Goal: Transaction & Acquisition: Purchase product/service

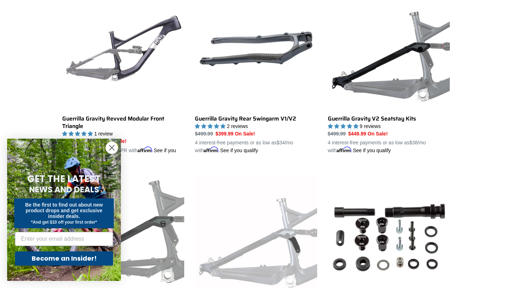
scroll to position [223, 0]
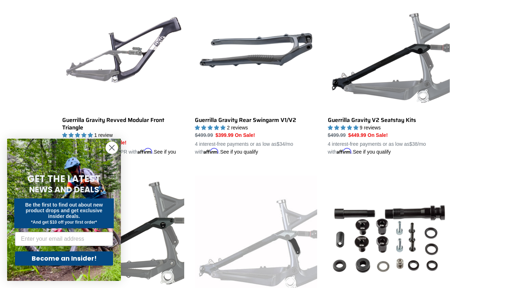
click at [114, 149] on circle "Close dialog" at bounding box center [112, 148] width 12 height 12
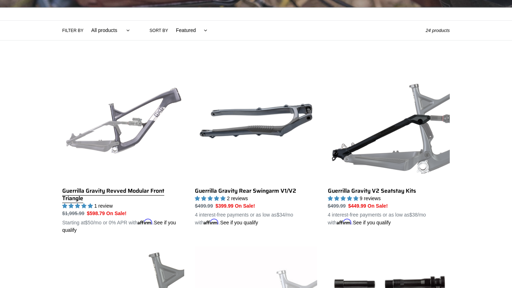
scroll to position [211, 0]
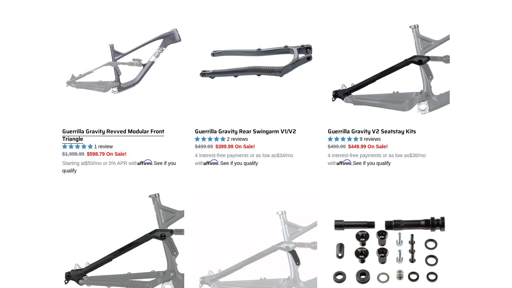
click at [138, 89] on link "Guerrilla Gravity Revved Modular Front Triangle" at bounding box center [123, 88] width 122 height 174
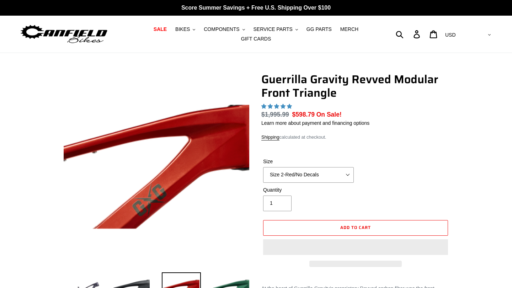
select select "highest-rating"
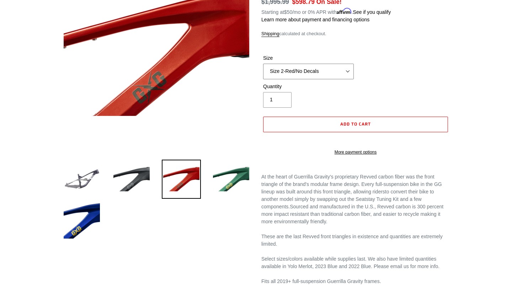
scroll to position [113, 0]
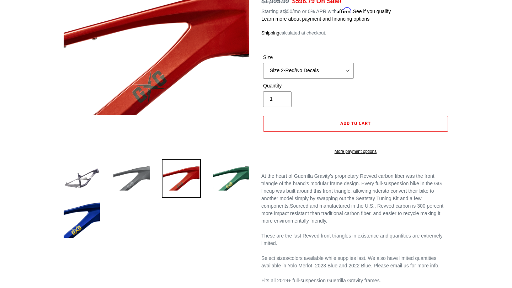
click at [140, 186] on img at bounding box center [131, 178] width 39 height 39
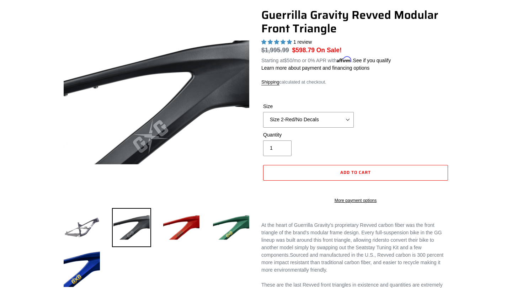
scroll to position [65, 0]
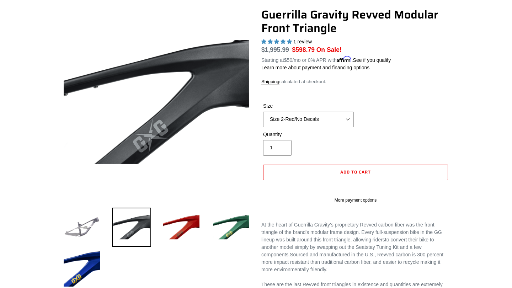
click at [87, 226] on img at bounding box center [81, 227] width 39 height 39
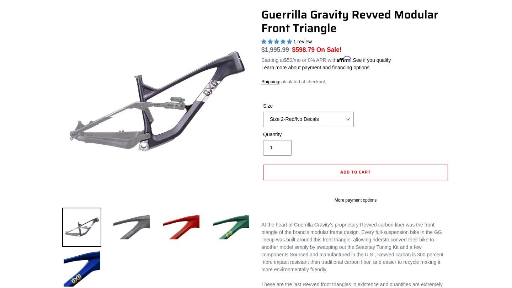
click at [132, 227] on img at bounding box center [131, 227] width 39 height 39
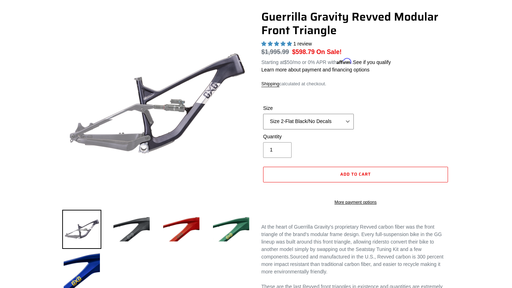
scroll to position [61, 0]
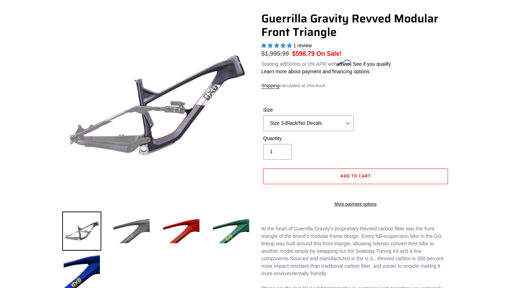
click at [120, 241] on img at bounding box center [131, 231] width 39 height 39
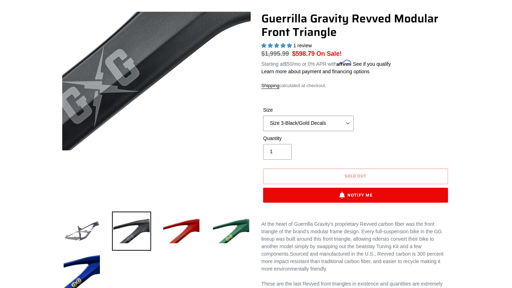
click at [182, 181] on img at bounding box center [112, 8] width 427 height 427
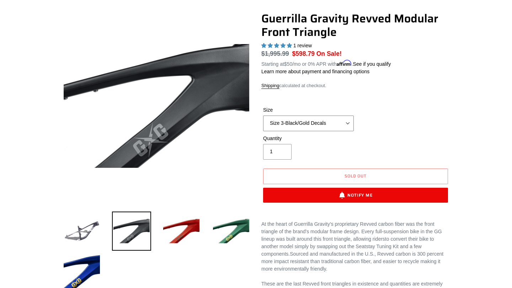
select select "Size 2-Flat Black/No Decals"
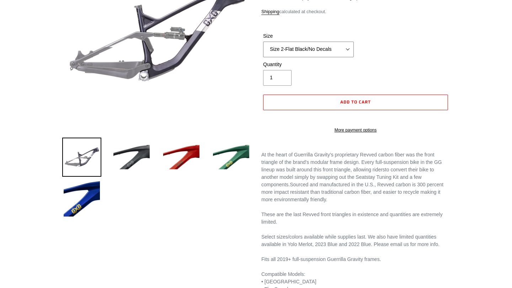
scroll to position [48, 0]
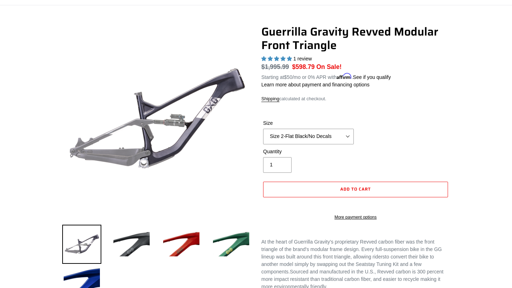
click at [426, 124] on div "Size Size 2-Gloss Black/No Decals Size 2-Black/Red Decals Size 2-Black/Silver D…" at bounding box center [355, 133] width 188 height 28
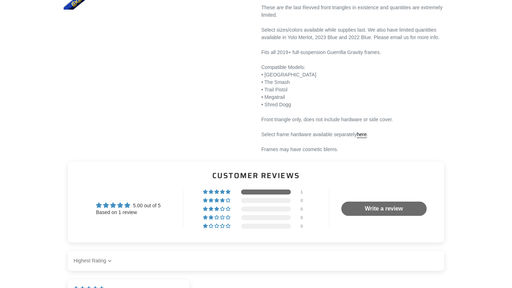
scroll to position [359, 0]
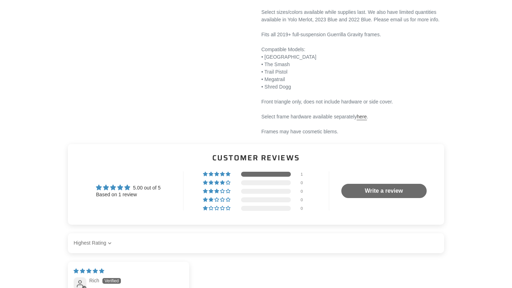
click at [367, 120] on link "here" at bounding box center [362, 117] width 10 height 6
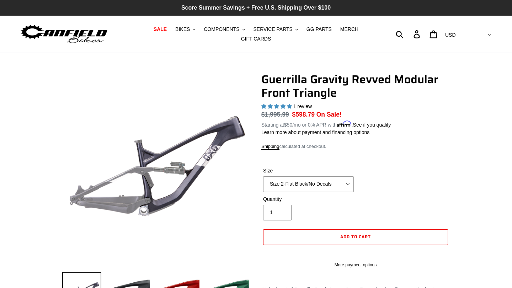
scroll to position [0, 0]
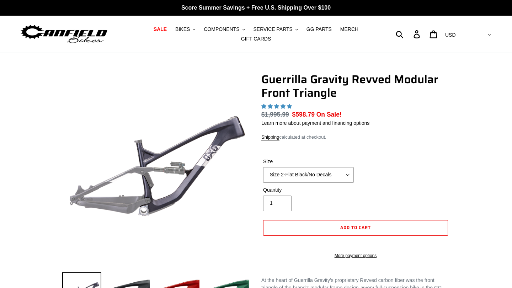
select select "highest-rating"
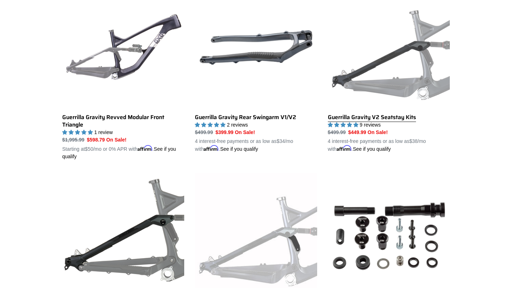
scroll to position [226, 0]
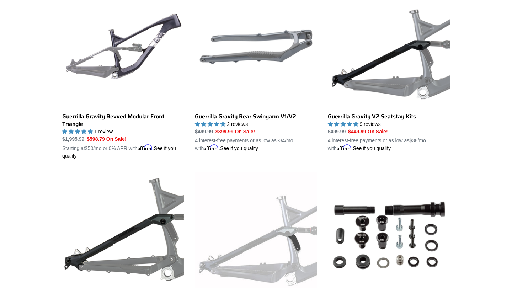
click at [282, 57] on link "Guerrilla Gravity Rear Swingarm V1/V2" at bounding box center [256, 69] width 122 height 166
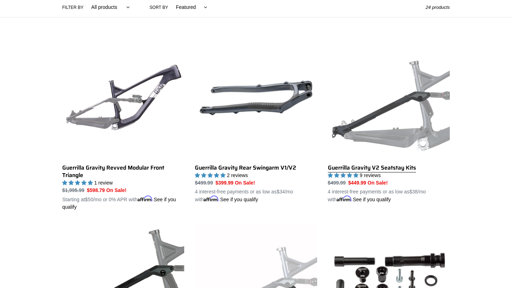
scroll to position [175, 0]
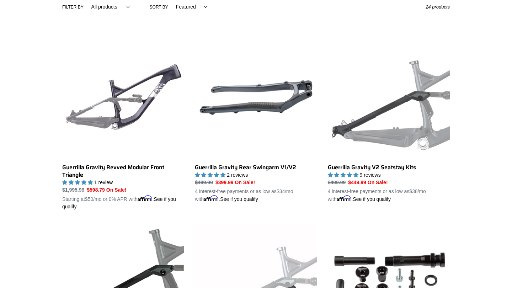
click at [402, 128] on link "Guerrilla Gravity V2 Seatstay Kits" at bounding box center [389, 120] width 122 height 166
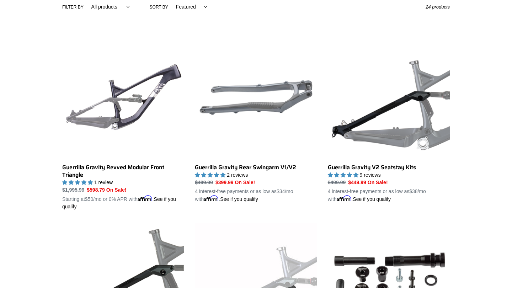
click at [257, 170] on link "Guerrilla Gravity Rear Swingarm V1/V2" at bounding box center [256, 120] width 122 height 166
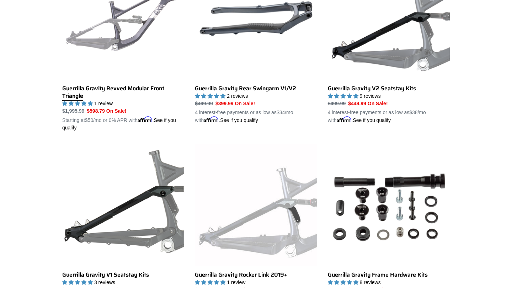
scroll to position [255, 0]
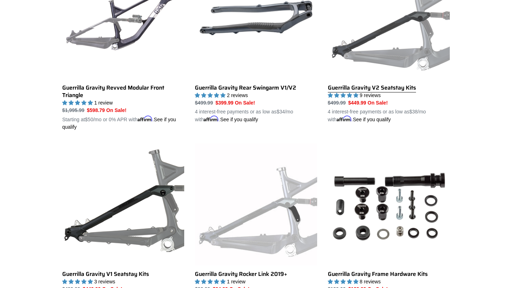
click at [396, 68] on link "Guerrilla Gravity V2 Seatstay Kits" at bounding box center [389, 40] width 122 height 166
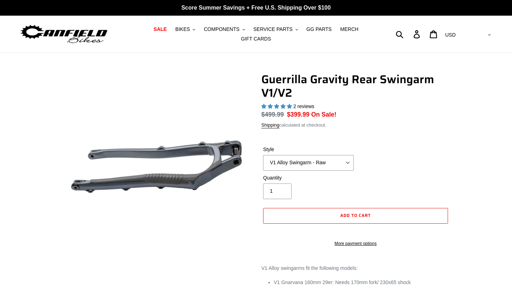
select select "highest-rating"
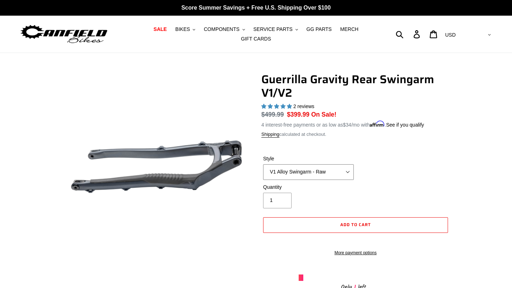
select select "V2 Revved Carbon Swingarm - Green"
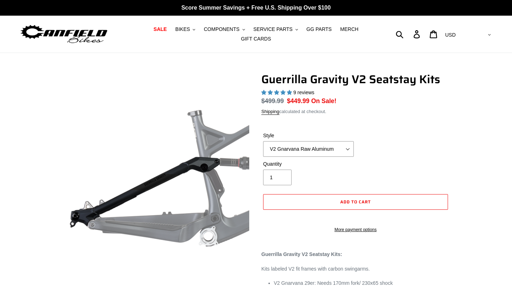
select select "highest-rating"
click at [416, 155] on div "Style V2 Gnarvana Raw Aluminum" at bounding box center [355, 146] width 188 height 28
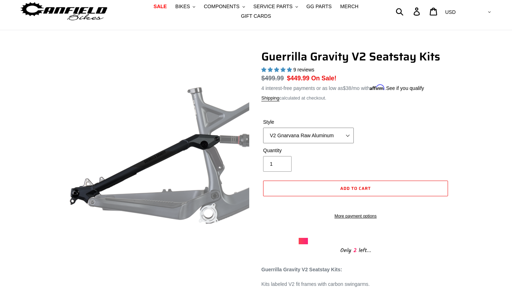
scroll to position [72, 0]
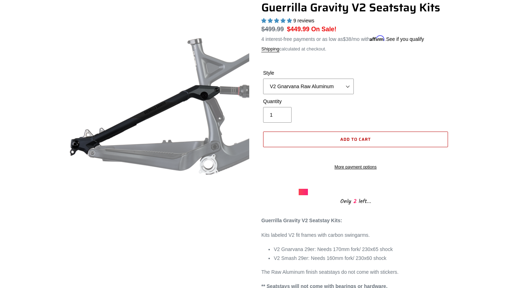
click at [355, 139] on span "Add to cart" at bounding box center [355, 139] width 31 height 7
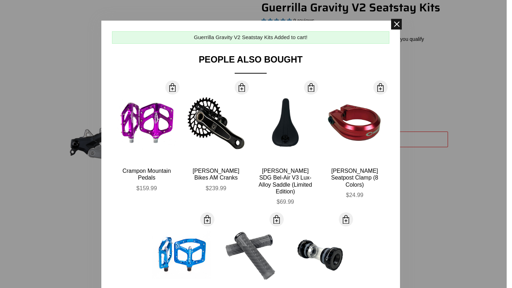
click at [398, 26] on span at bounding box center [396, 24] width 11 height 11
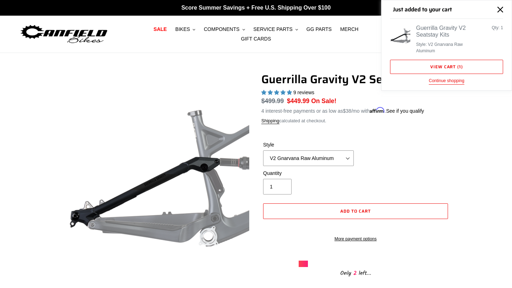
scroll to position [0, 0]
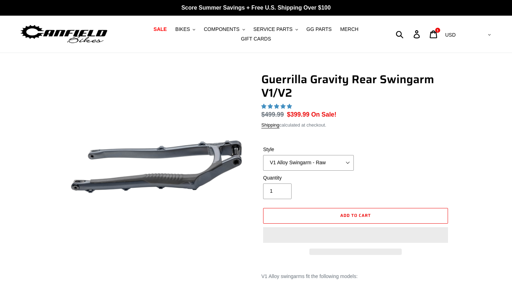
select select "highest-rating"
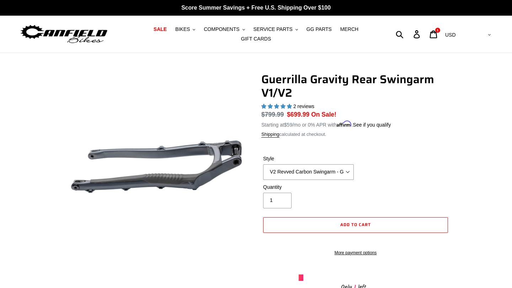
click at [413, 157] on div "Style V1 Alloy Swingarm - Raw V1 Alloy Swingarm - Black V2 Revved Carbon Swinga…" at bounding box center [355, 169] width 188 height 28
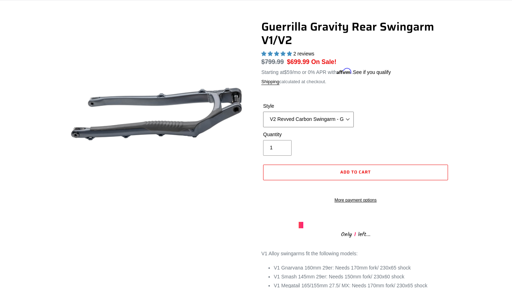
scroll to position [17, 0]
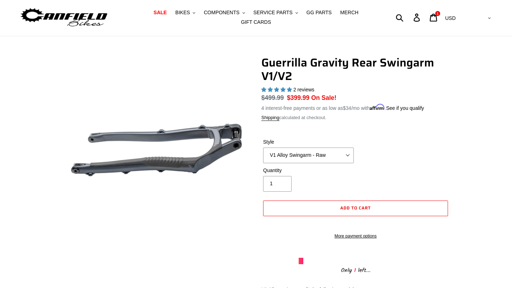
click at [486, 145] on div "Guerrilla Gravity Rear Swingarm V1/V2 2 reviews Regular price $499.99 Sale pric…" at bounding box center [256, 235] width 512 height 358
click at [406, 146] on div "Style V1 Alloy Swingarm - Raw V1 Alloy Swingarm - Black V2 Revved Carbon Swinga…" at bounding box center [355, 152] width 188 height 28
click at [496, 208] on div "Guerrilla Gravity Rear Swingarm V1/V2 2 reviews Regular price $499.99 Sale pric…" at bounding box center [256, 235] width 512 height 358
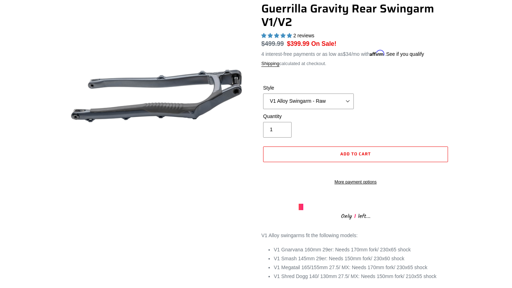
scroll to position [99, 0]
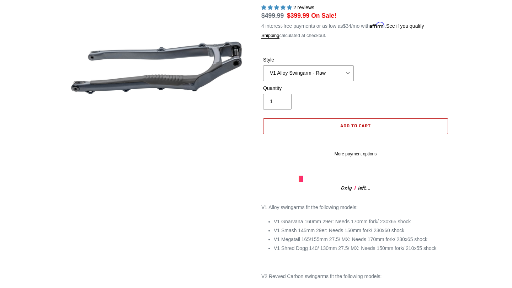
click at [360, 126] on span "Add to cart" at bounding box center [355, 125] width 31 height 7
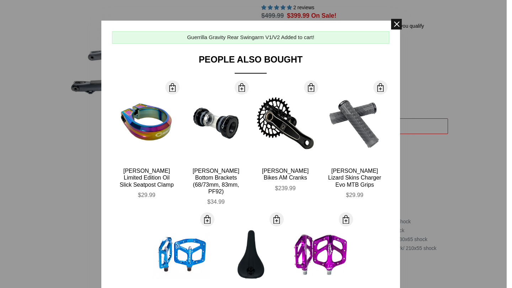
click at [396, 23] on span at bounding box center [396, 24] width 11 height 11
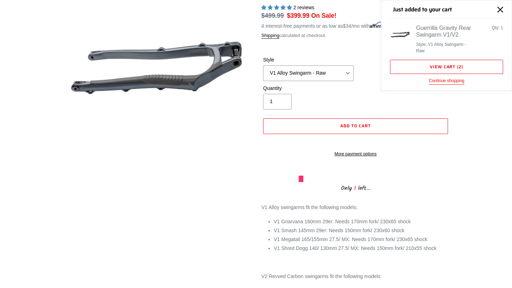
click at [341, 80] on div "Style V1 Alloy Swingarm - Raw V1 Alloy Swingarm - Black V2 Revved Carbon Swinga…" at bounding box center [355, 70] width 188 height 28
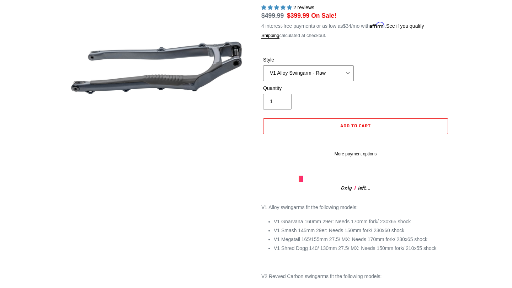
select select "V1 Alloy Swingarm - Black"
click at [470, 245] on div "Guerrilla Gravity Rear Swingarm V1/V2 2 reviews Regular price $499.99 Sale pric…" at bounding box center [256, 153] width 512 height 358
click at [349, 123] on span "Add to cart" at bounding box center [355, 125] width 31 height 7
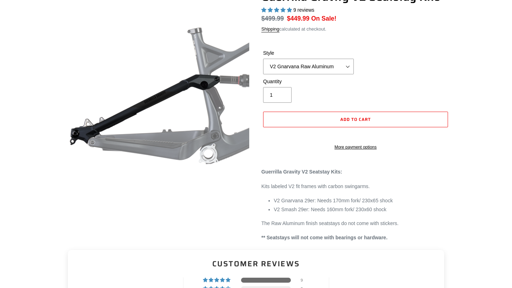
select select "highest-rating"
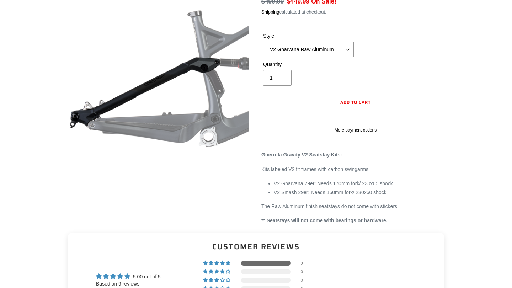
click at [474, 111] on div "Guerrilla Gravity V2 Seatstay Kits 9 reviews Regular price $499.99 Sale price $…" at bounding box center [256, 98] width 512 height 251
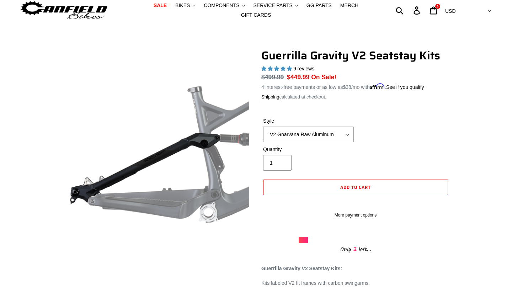
scroll to position [16, 0]
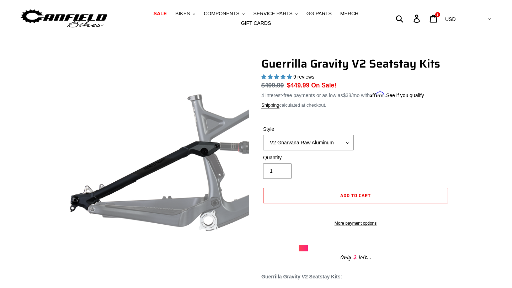
click at [471, 151] on div "Guerrilla Gravity V2 Seatstay Kits 9 reviews Regular price $499.99 Sale price $…" at bounding box center [256, 201] width 512 height 289
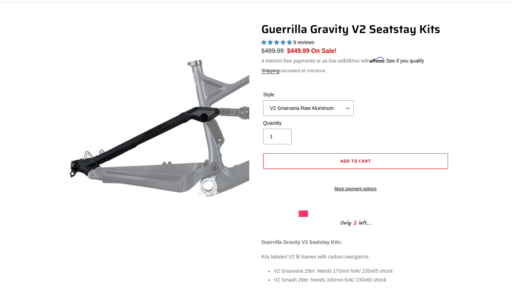
scroll to position [19, 0]
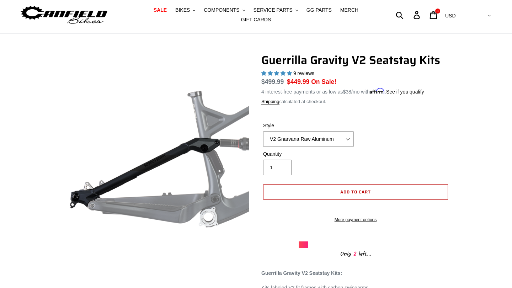
click at [368, 191] on span "Add to cart" at bounding box center [355, 191] width 31 height 7
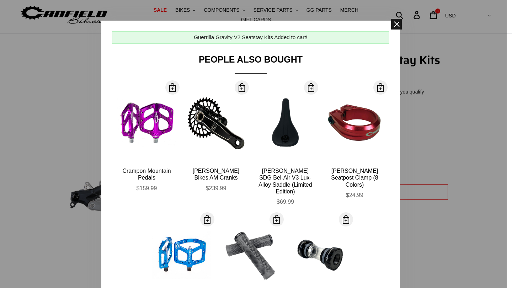
click at [396, 25] on span at bounding box center [396, 24] width 11 height 11
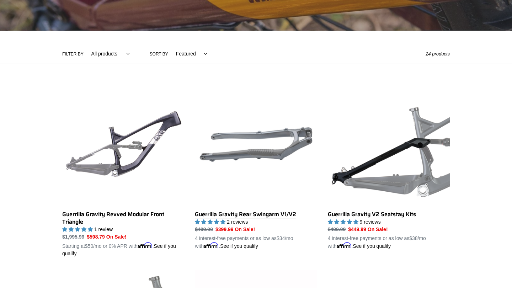
scroll to position [133, 0]
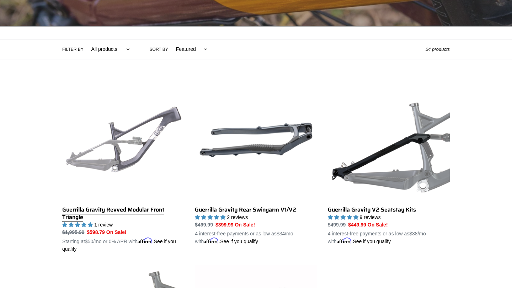
click at [138, 143] on link "Guerrilla Gravity Revved Modular Front Triangle" at bounding box center [123, 166] width 122 height 174
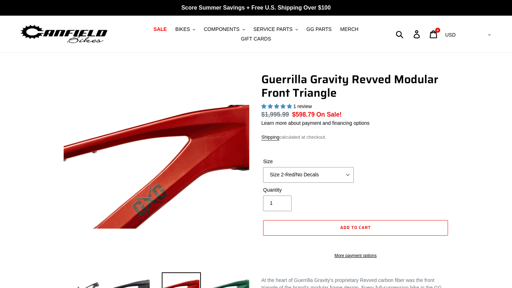
select select "highest-rating"
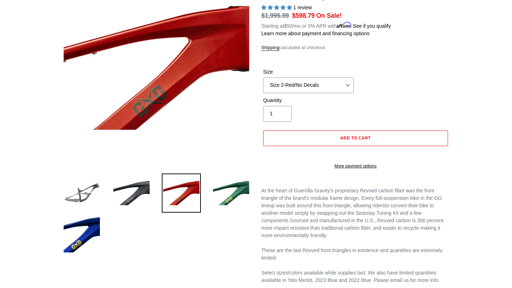
scroll to position [99, 0]
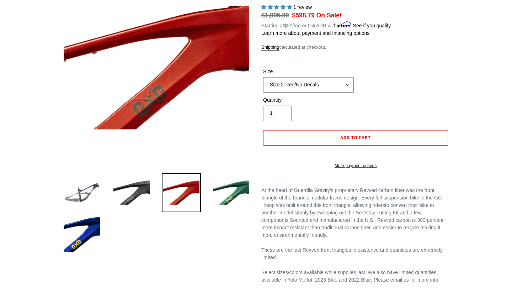
select select "Size 3-Black/No Decals"
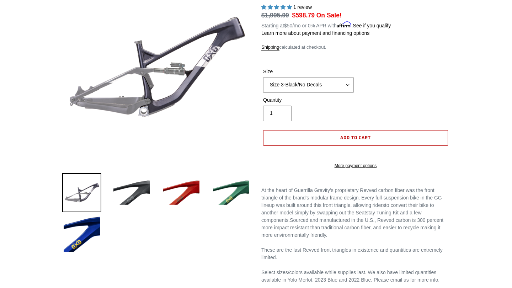
click at [357, 135] on span "Add to cart" at bounding box center [355, 137] width 31 height 7
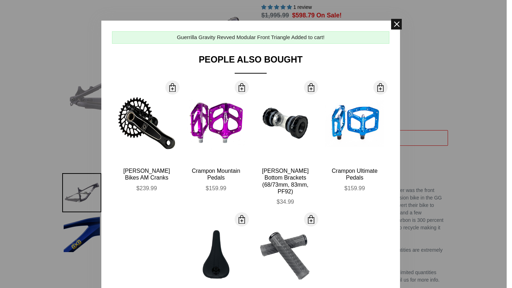
click at [397, 20] on span at bounding box center [396, 24] width 11 height 11
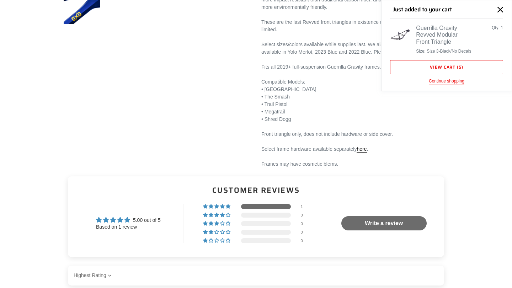
scroll to position [324, 0]
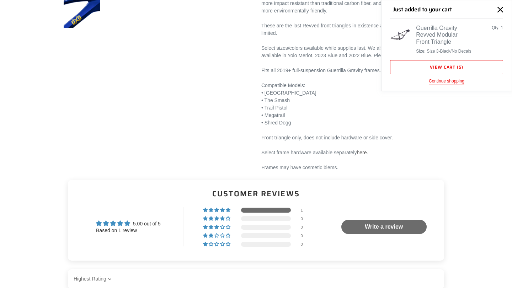
click at [367, 156] on link "here" at bounding box center [362, 153] width 10 height 6
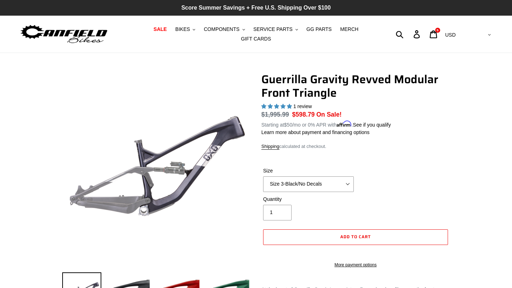
scroll to position [0, 0]
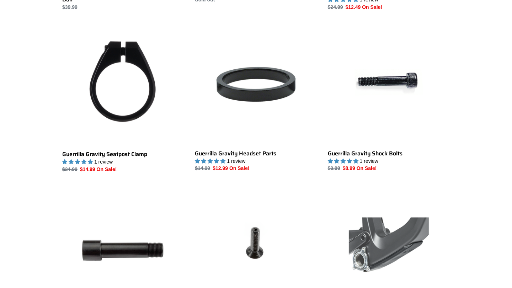
scroll to position [763, 0]
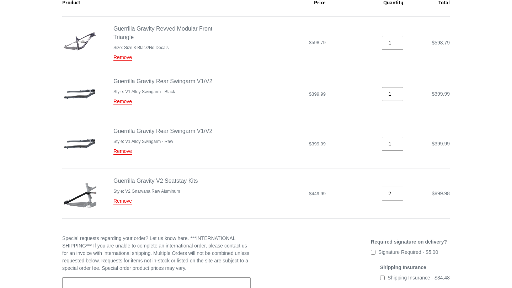
scroll to position [129, 0]
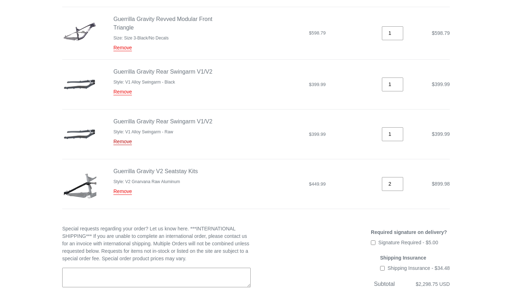
click at [122, 143] on link "Remove" at bounding box center [122, 142] width 18 height 6
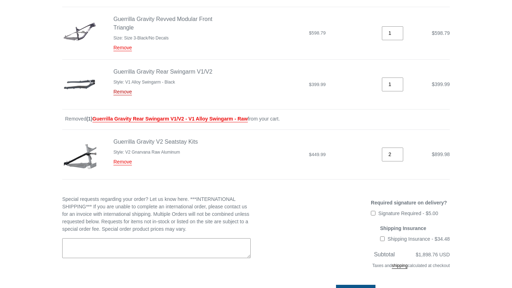
click at [123, 92] on link "Remove" at bounding box center [122, 92] width 18 height 6
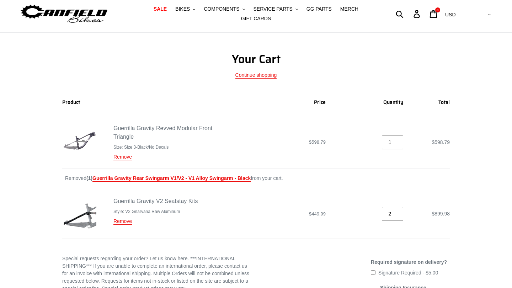
scroll to position [21, 0]
type input "1"
click at [399, 215] on input "1" at bounding box center [392, 214] width 21 height 14
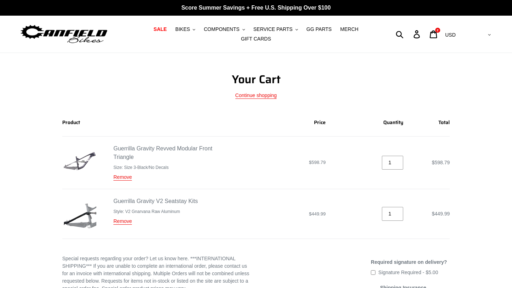
scroll to position [0, 0]
click at [162, 30] on span "SALE" at bounding box center [160, 29] width 13 height 6
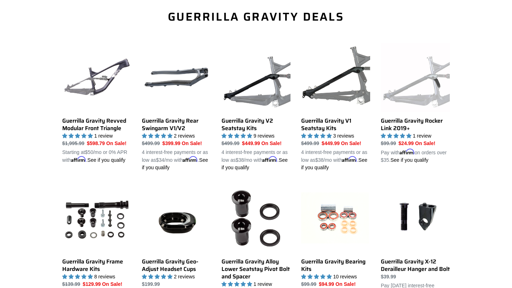
scroll to position [245, 0]
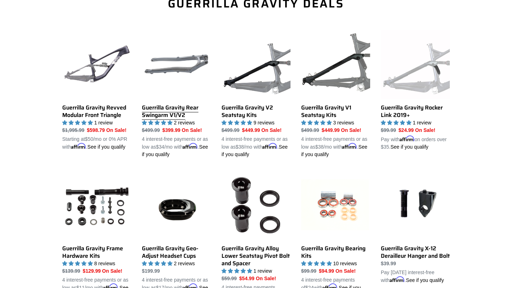
click at [165, 116] on link "Guerrilla Gravity Rear Swingarm V1/V2" at bounding box center [176, 94] width 69 height 128
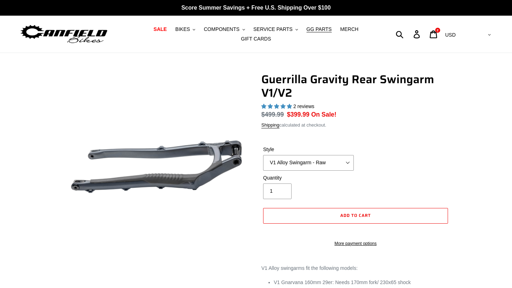
select select "highest-rating"
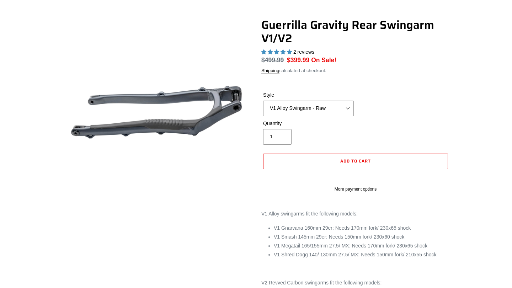
scroll to position [63, 0]
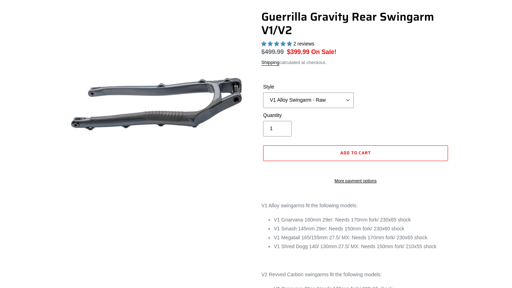
click at [304, 90] on div "Style V1 Alloy Swingarm - Raw V1 Alloy Swingarm - Black V2 Revved Carbon Swinga…" at bounding box center [308, 95] width 94 height 25
select select "V2 Revved Carbon Swingarm - Green"
click at [356, 151] on span "Add to cart" at bounding box center [355, 152] width 31 height 7
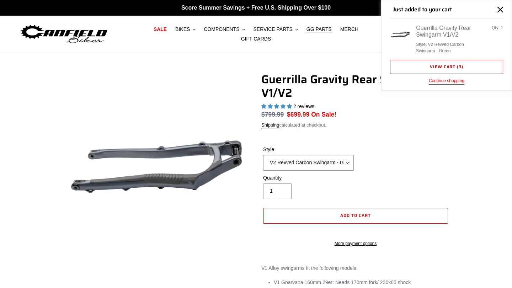
scroll to position [0, 0]
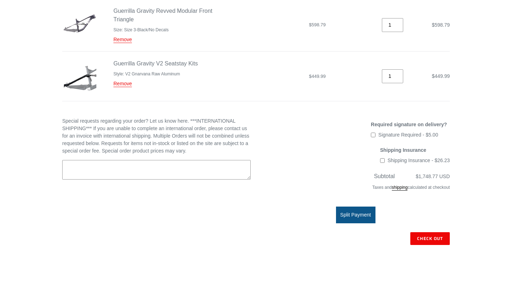
scroll to position [42, 0]
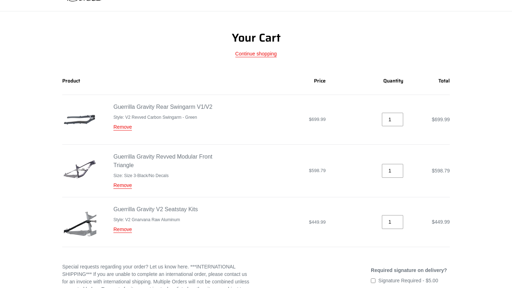
click at [121, 160] on div "Guerrilla Gravity Revved Modular Front Triangle" at bounding box center [171, 161] width 116 height 17
click at [124, 157] on link "Guerrilla Gravity Revved Modular Front Triangle" at bounding box center [162, 161] width 99 height 15
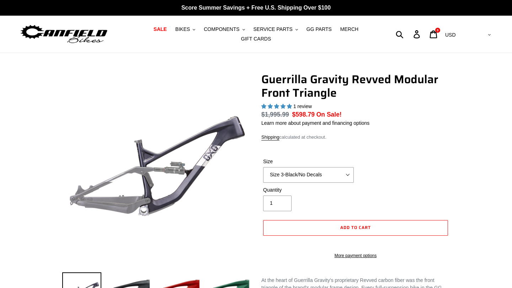
select select "highest-rating"
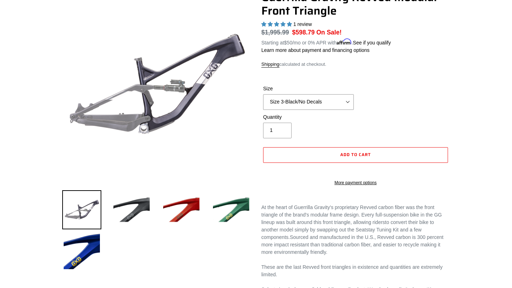
scroll to position [80, 0]
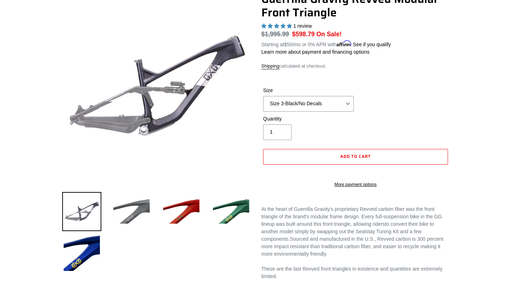
click at [142, 201] on img at bounding box center [131, 211] width 39 height 39
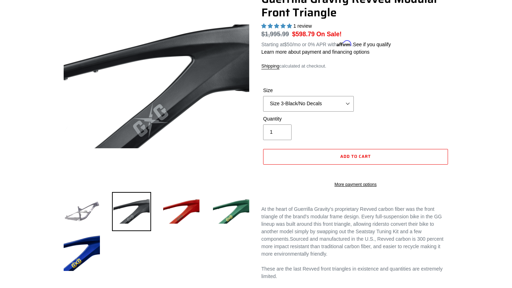
click at [91, 214] on img at bounding box center [81, 211] width 39 height 39
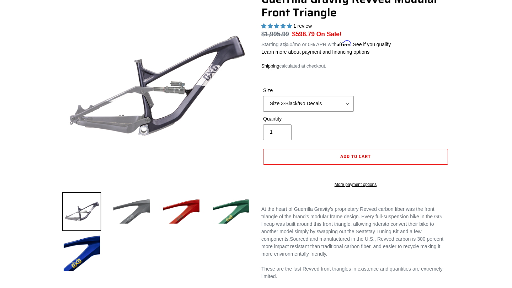
click at [132, 210] on img at bounding box center [131, 211] width 39 height 39
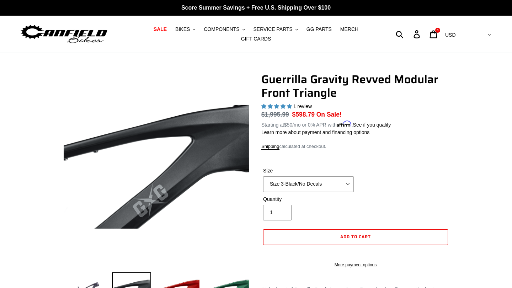
scroll to position [0, 0]
click at [190, 28] on span "BIKES" at bounding box center [182, 29] width 15 height 6
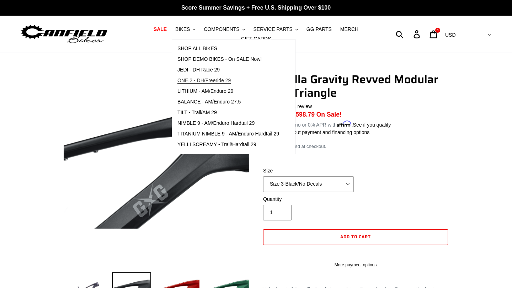
click at [212, 81] on span "ONE.2 - DH/Freeride 29" at bounding box center [203, 81] width 53 height 6
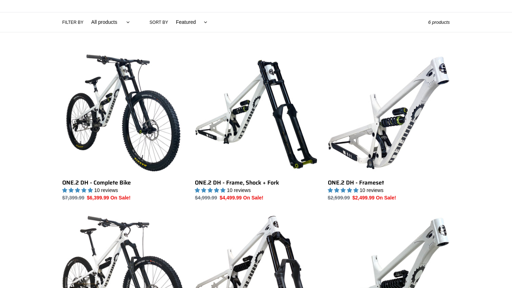
scroll to position [160, 0]
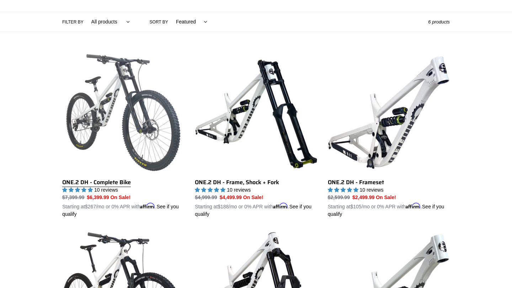
click at [115, 107] on link "ONE.2 DH - Complete Bike" at bounding box center [123, 135] width 122 height 166
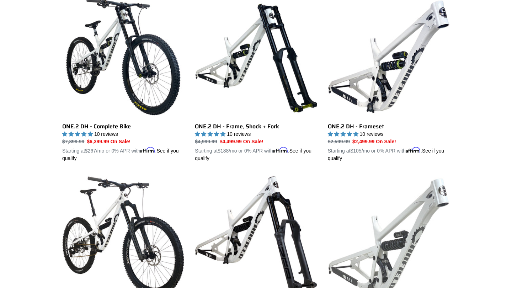
scroll to position [214, 0]
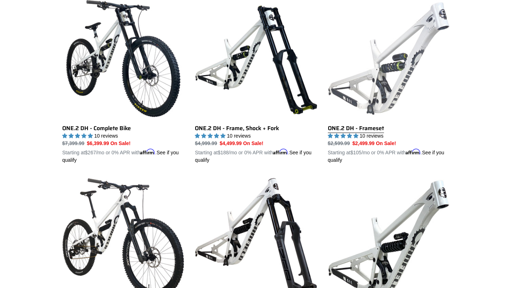
click at [388, 88] on link "ONE.2 DH - Frameset" at bounding box center [389, 81] width 122 height 166
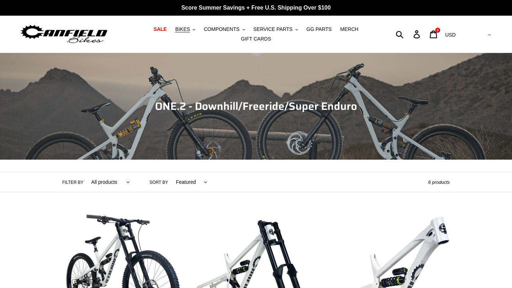
scroll to position [0, 0]
click at [185, 33] on button "BIKES .cls-1{fill:#231f20}" at bounding box center [185, 30] width 27 height 10
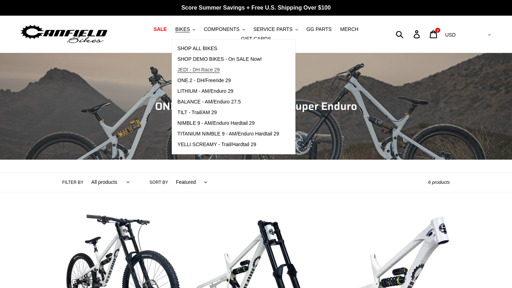
click at [206, 70] on span "JEDI - DH Race 29" at bounding box center [198, 70] width 42 height 6
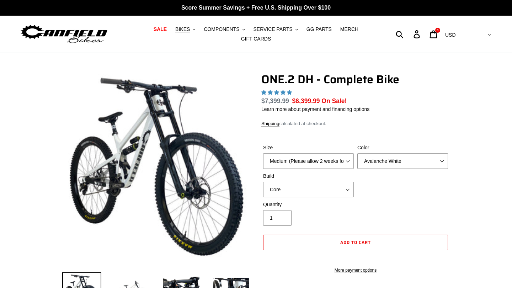
select select "highest-rating"
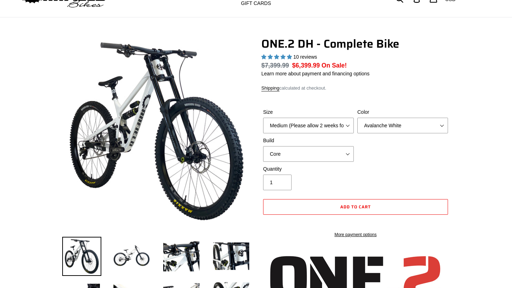
scroll to position [58, 0]
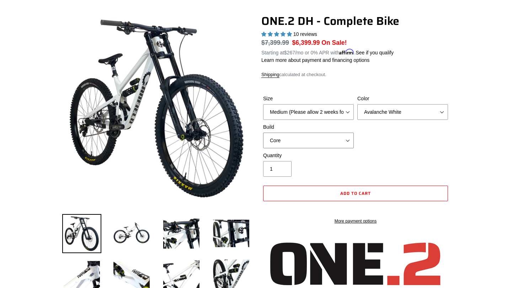
select select "Pro"
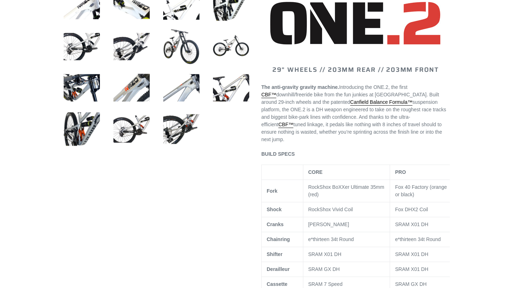
scroll to position [74, 0]
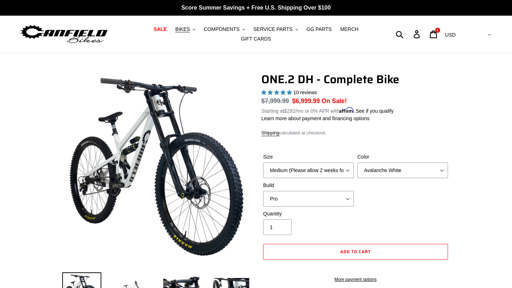
scroll to position [0, 0]
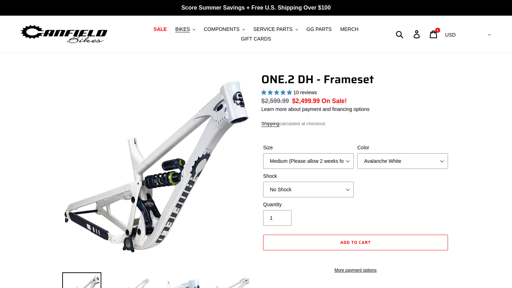
scroll to position [32, 0]
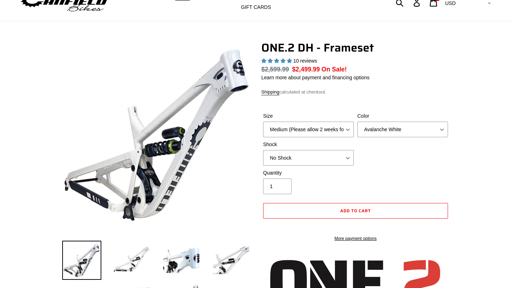
select select "highest-rating"
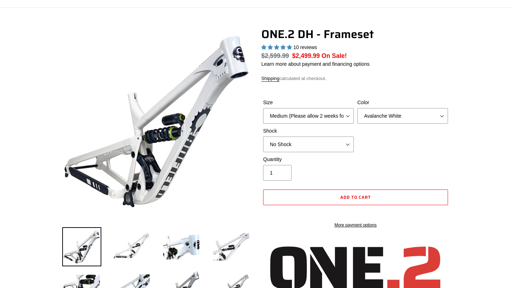
click at [379, 128] on div "Size Medium (Please allow 2 weeks for delivery) Large (Sold Out) Color Avalanch…" at bounding box center [355, 127] width 188 height 57
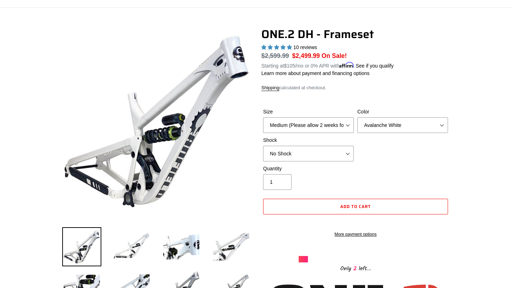
click at [331, 165] on label "Quantity" at bounding box center [308, 168] width 91 height 7
click at [292, 174] on input "1" at bounding box center [277, 182] width 28 height 16
click at [403, 174] on div "Quantity 1" at bounding box center [355, 179] width 188 height 28
click at [334, 162] on div "Size Medium (Please allow 2 weeks for delivery) Large (Sold Out) Color Avalanch…" at bounding box center [355, 136] width 188 height 57
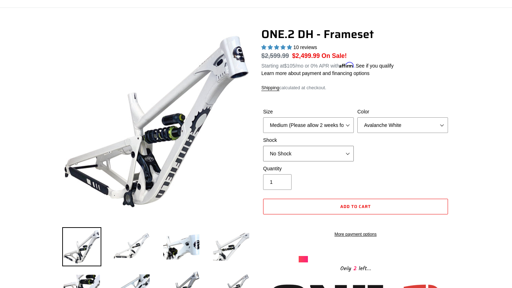
select select "Fox DHX2 Coil"
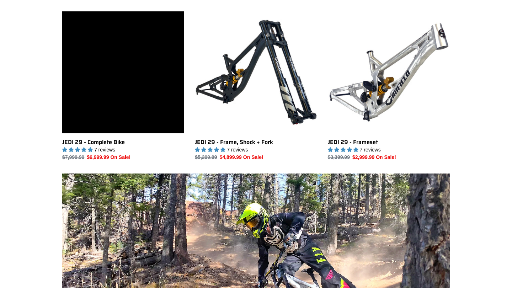
scroll to position [197, 0]
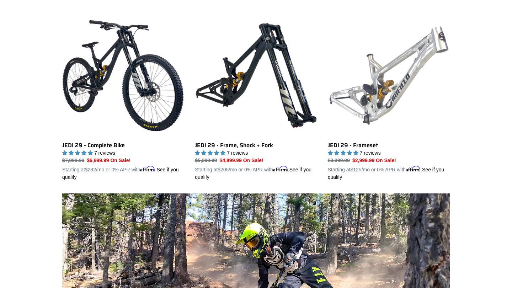
click at [385, 106] on link "JEDI 29 - Frameset" at bounding box center [389, 98] width 122 height 166
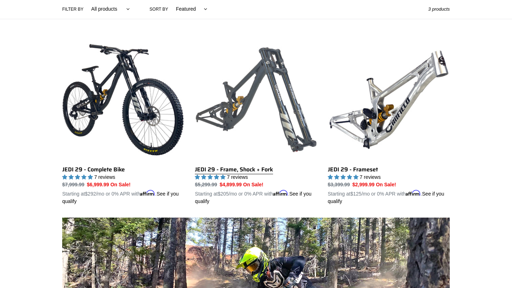
scroll to position [166, 0]
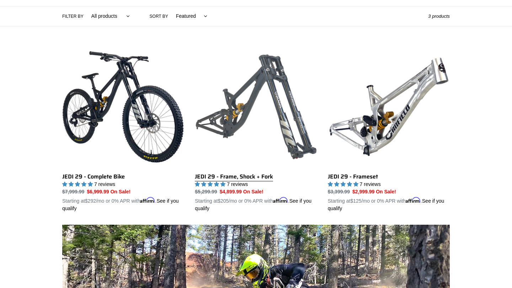
click at [229, 128] on link "JEDI 29 - Frame, Shock + Fork" at bounding box center [256, 129] width 122 height 166
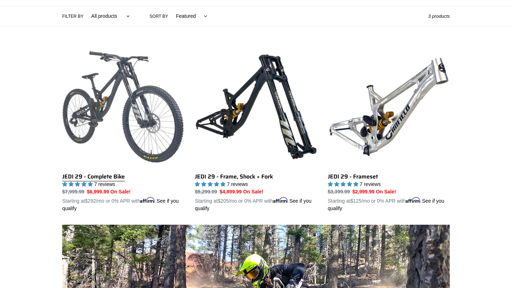
click at [110, 112] on link "JEDI 29 - Complete Bike" at bounding box center [123, 129] width 122 height 166
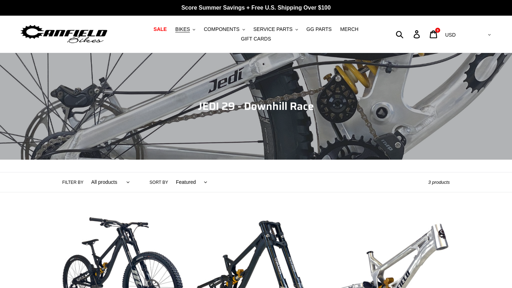
scroll to position [0, 0]
click at [187, 31] on span "BIKES" at bounding box center [182, 29] width 15 height 6
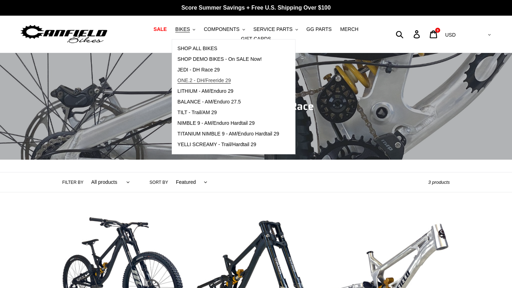
click at [201, 80] on span "ONE.2 - DH/Freeride 29" at bounding box center [203, 81] width 53 height 6
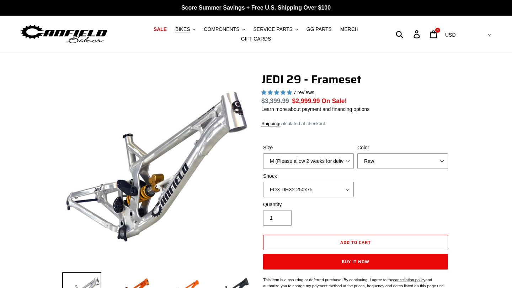
select select "highest-rating"
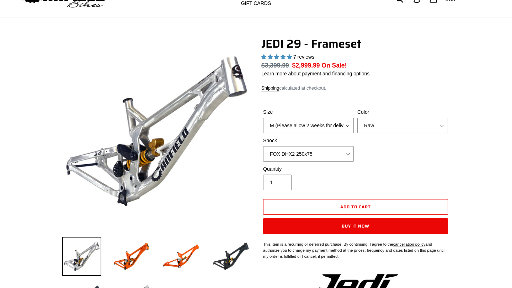
scroll to position [53, 0]
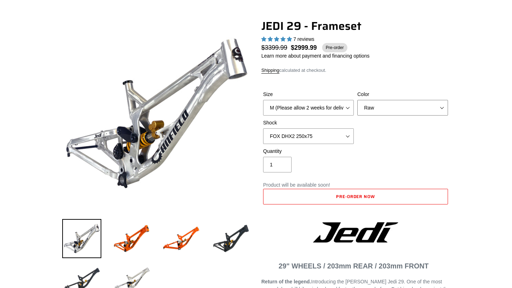
select select "Stealth Black"
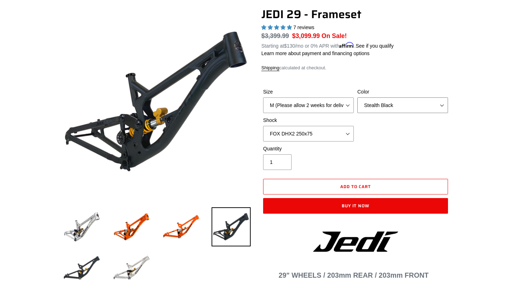
scroll to position [70, 0]
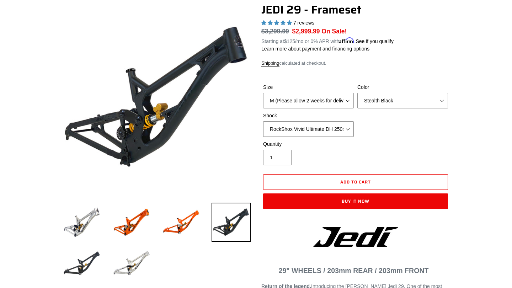
scroll to position [92, 0]
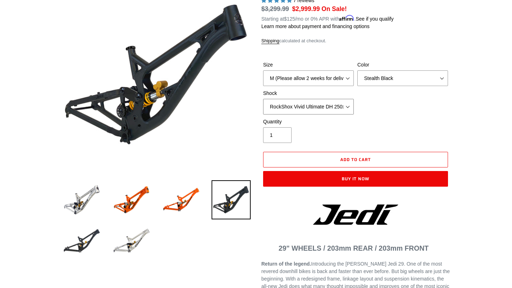
select select "FOX DHX2 250x75"
click at [126, 251] on img at bounding box center [131, 241] width 39 height 39
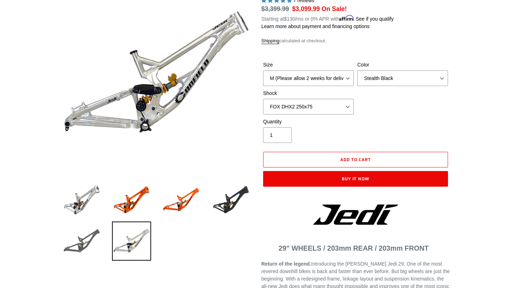
click at [87, 240] on img at bounding box center [81, 241] width 39 height 39
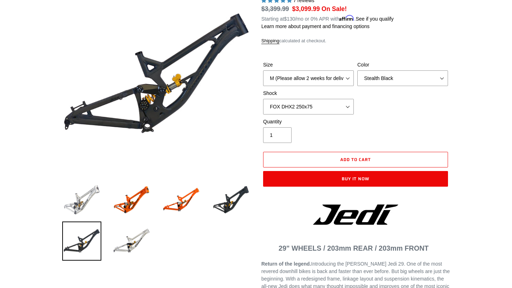
click at [85, 193] on img at bounding box center [81, 199] width 39 height 39
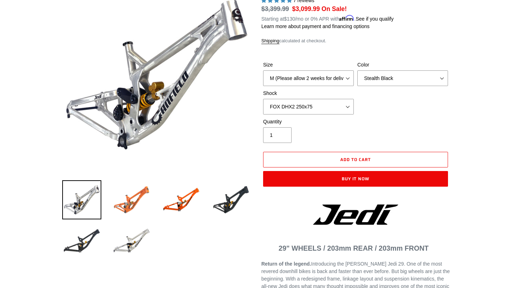
click at [145, 207] on img at bounding box center [131, 199] width 39 height 39
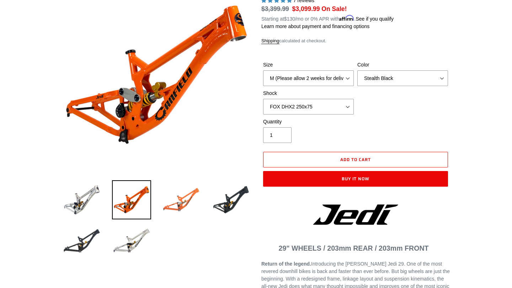
click at [176, 198] on img at bounding box center [181, 199] width 39 height 39
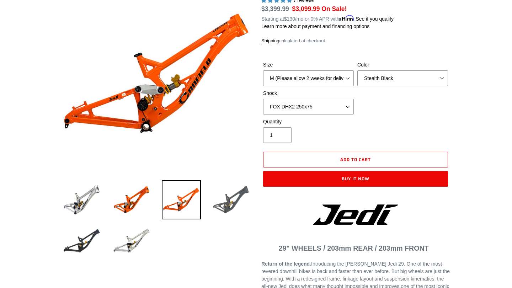
click at [229, 199] on img at bounding box center [231, 199] width 39 height 39
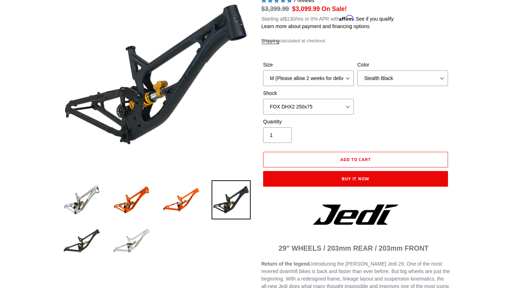
click at [139, 229] on img at bounding box center [131, 241] width 39 height 39
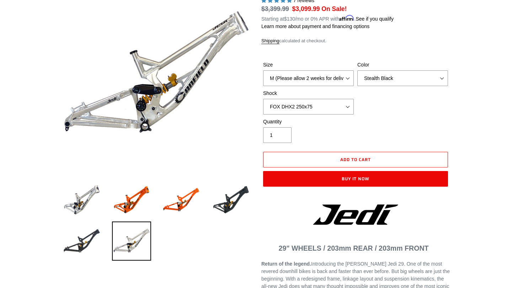
drag, startPoint x: 178, startPoint y: 245, endPoint x: 242, endPoint y: 254, distance: 64.6
click at [242, 254] on ul at bounding box center [151, 222] width 199 height 82
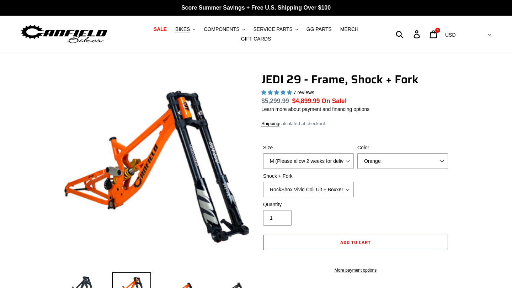
select select "highest-rating"
select select "Stealth Black"
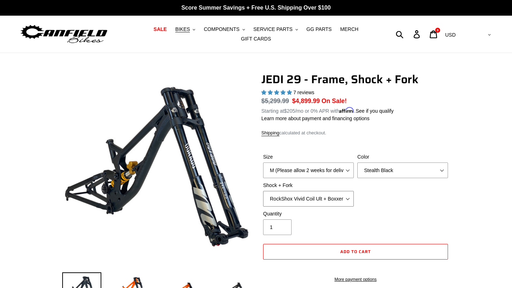
select select "Fox DHX2 250x75 + Fox 40 Float Grip2"
click at [361, 201] on div "Size M (Please allow 2 weeks for delivery) L (Please allow 2 weeks for delivery…" at bounding box center [355, 181] width 188 height 57
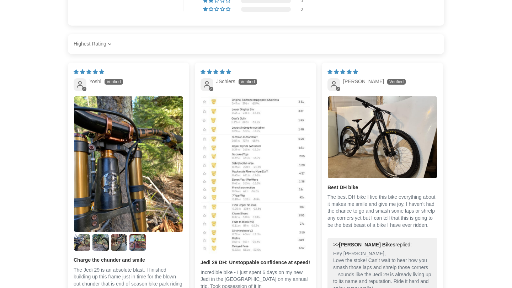
scroll to position [1254, 0]
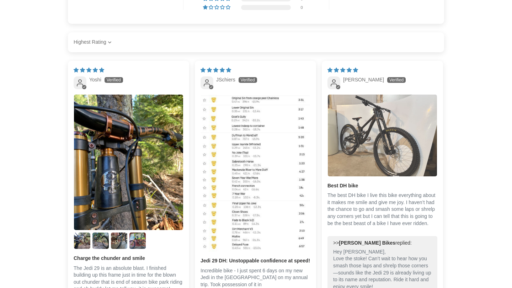
click at [374, 159] on img "Link to user picture 1" at bounding box center [382, 136] width 109 height 82
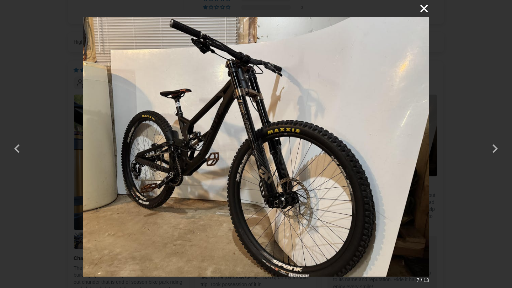
click at [426, 11] on button "×" at bounding box center [420, 8] width 17 height 17
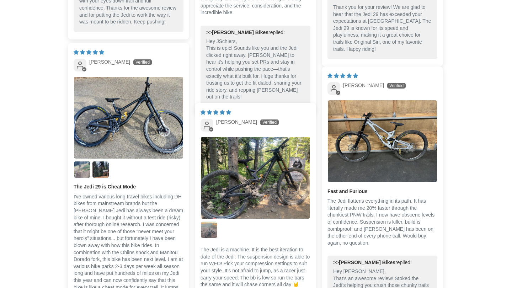
scroll to position [1675, 0]
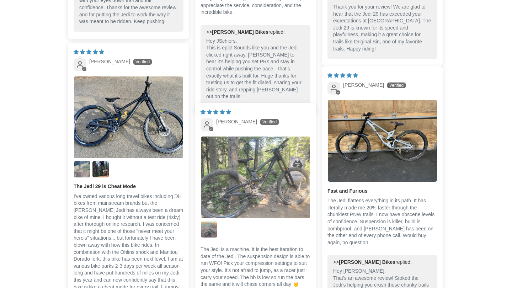
click at [252, 199] on img "Link to user picture 1" at bounding box center [255, 178] width 109 height 82
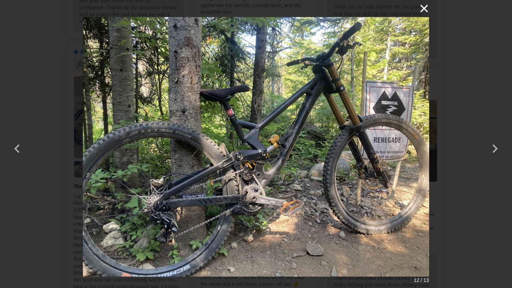
click at [421, 11] on button "×" at bounding box center [420, 8] width 17 height 17
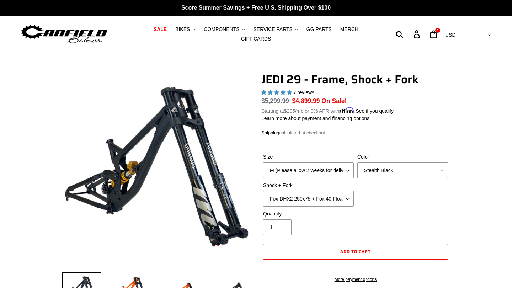
scroll to position [1675, 0]
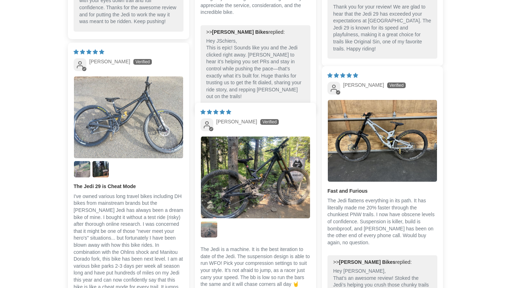
click at [115, 154] on img "Link to user picture 1" at bounding box center [128, 117] width 109 height 82
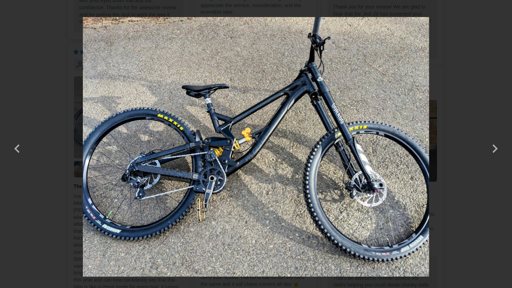
scroll to position [0, 0]
click at [426, 20] on img at bounding box center [256, 144] width 346 height 288
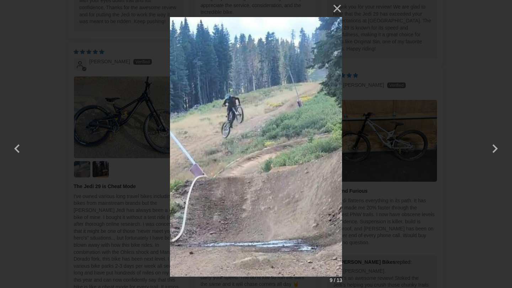
click at [426, 19] on div "× 9 / 13" at bounding box center [256, 144] width 512 height 288
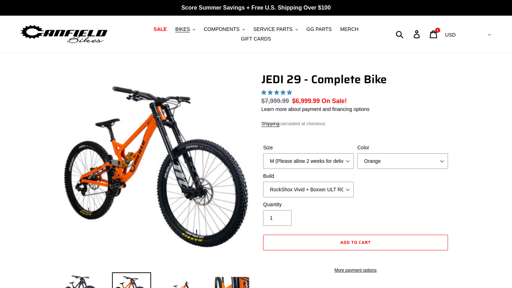
select select "highest-rating"
select select "Raw"
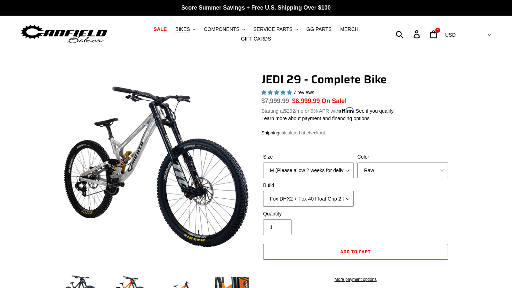
select select "RockShox Vivid + Boxxer ULT RC2 C3 200 + SRAM XO"
click at [409, 192] on div "Size M (Please allow 2 weeks for delivery) L (Please allow 2 weeks for delivery…" at bounding box center [355, 181] width 188 height 57
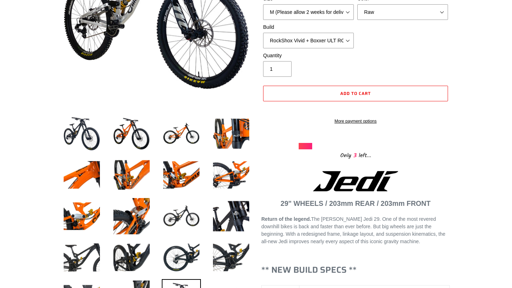
scroll to position [213, 0]
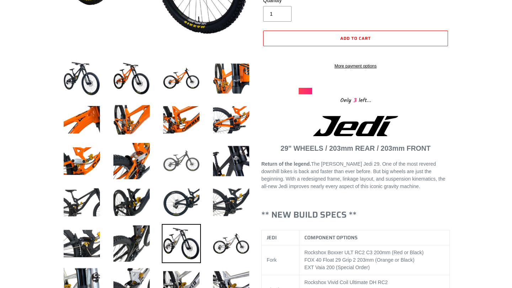
click at [185, 163] on img at bounding box center [181, 161] width 39 height 39
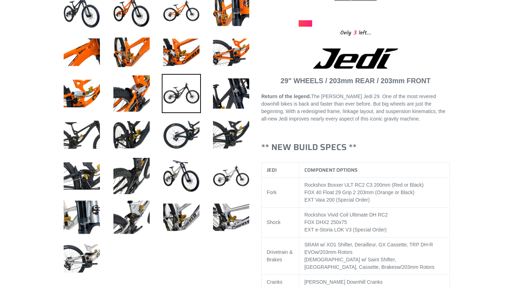
scroll to position [283, 0]
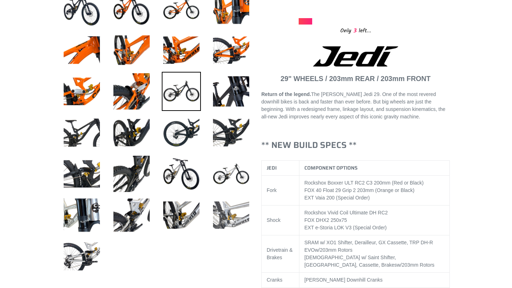
click at [235, 213] on img at bounding box center [231, 215] width 39 height 39
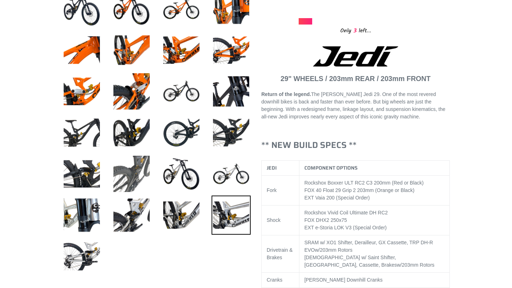
click at [135, 173] on img at bounding box center [131, 173] width 39 height 39
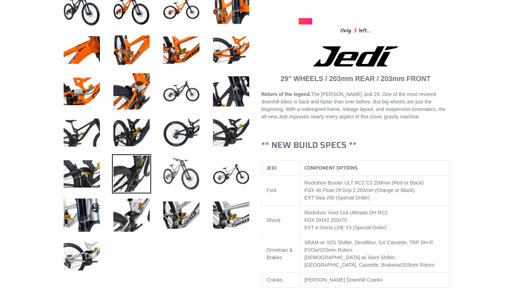
click at [180, 177] on img at bounding box center [181, 173] width 39 height 39
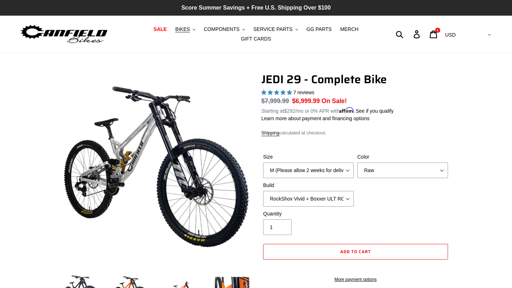
scroll to position [0, 0]
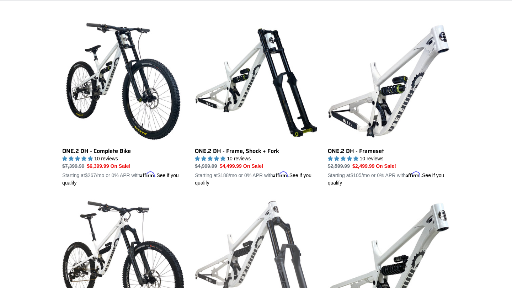
scroll to position [190, 0]
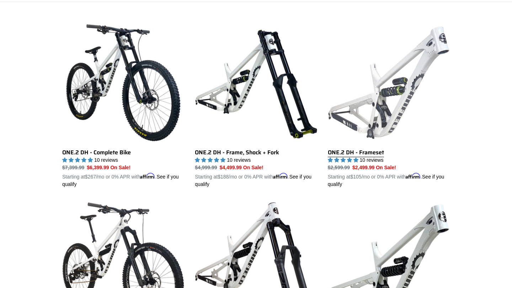
click at [390, 129] on link "ONE.2 DH - Frameset" at bounding box center [389, 105] width 122 height 166
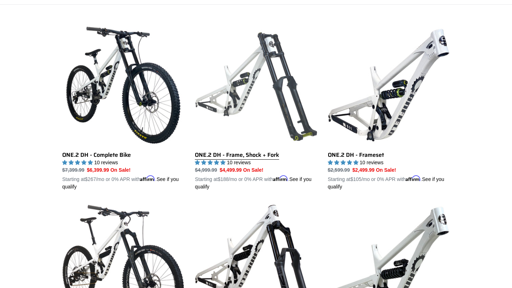
scroll to position [192, 0]
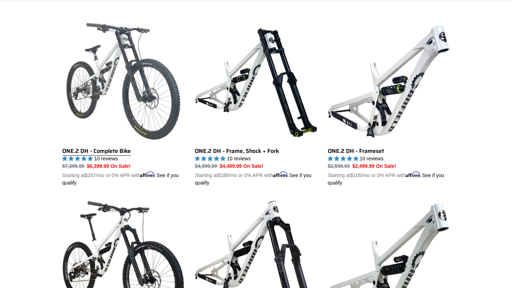
click at [118, 96] on link "ONE.2 DH - Complete Bike" at bounding box center [123, 103] width 122 height 166
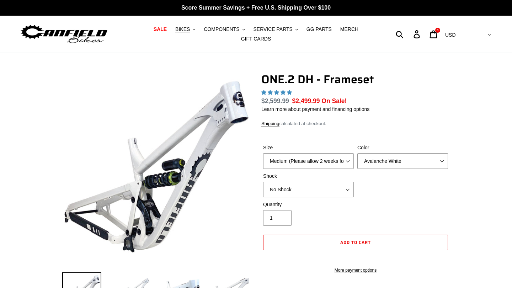
select select "highest-rating"
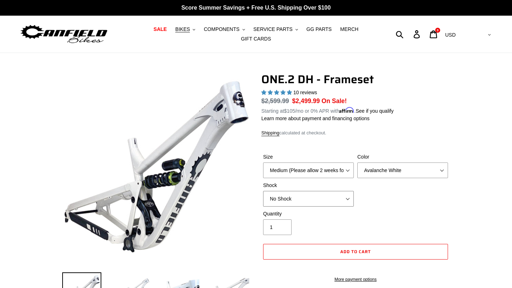
select select "RockShox Vivid Coil"
click at [415, 200] on div "Size Medium (Please allow 2 weeks for delivery) Large (Sold Out) Color Avalanch…" at bounding box center [355, 181] width 188 height 57
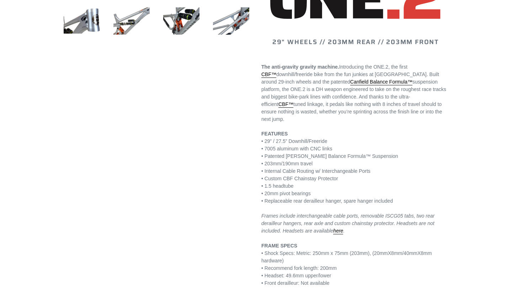
scroll to position [363, 0]
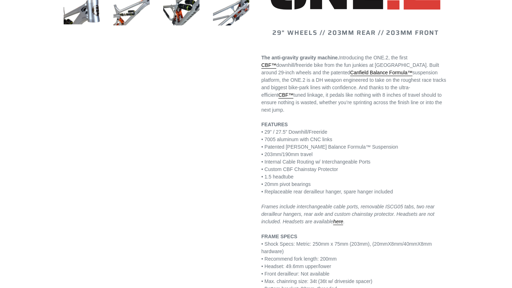
click at [357, 225] on p "FEATURES • 29” / 27.5” Downhill/Freeride • 7005 aluminum with CNC links • Paten…" at bounding box center [355, 233] width 188 height 224
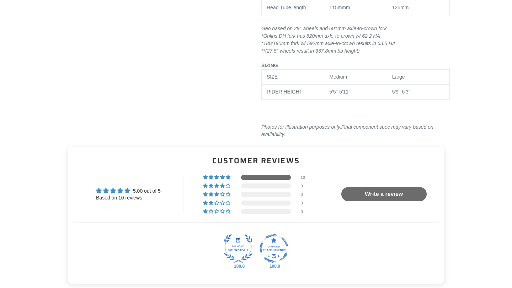
scroll to position [953, 0]
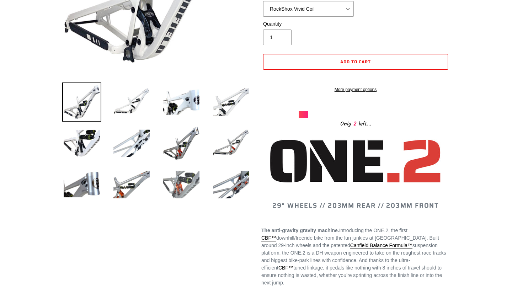
scroll to position [187, 0]
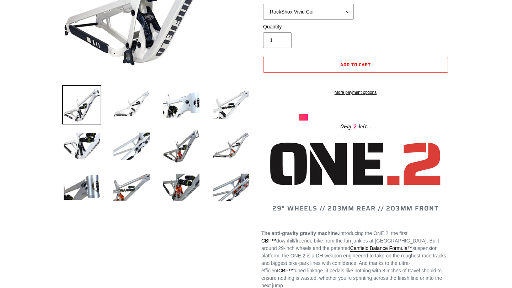
click at [206, 102] on li at bounding box center [226, 106] width 50 height 41
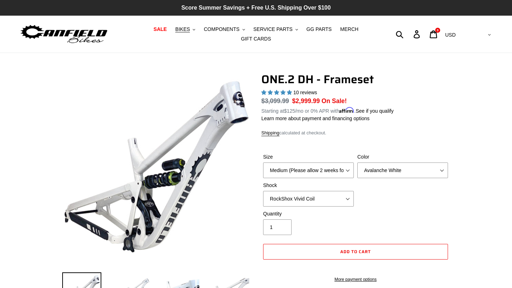
scroll to position [0, 0]
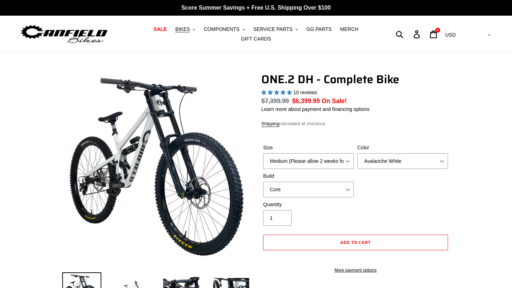
select select "highest-rating"
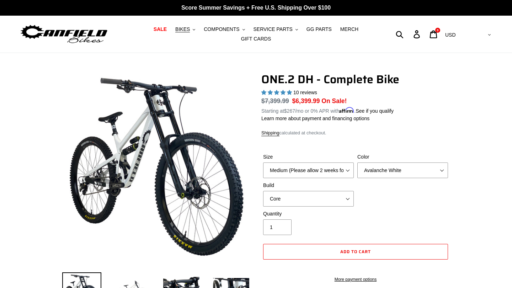
scroll to position [37, 0]
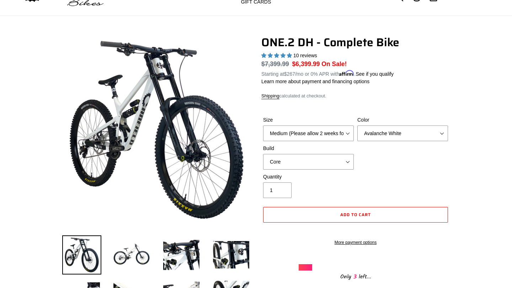
click at [379, 122] on label "Color" at bounding box center [402, 119] width 91 height 7
click at [379, 126] on select "Avalanche White Bentonite Grey" at bounding box center [402, 134] width 91 height 16
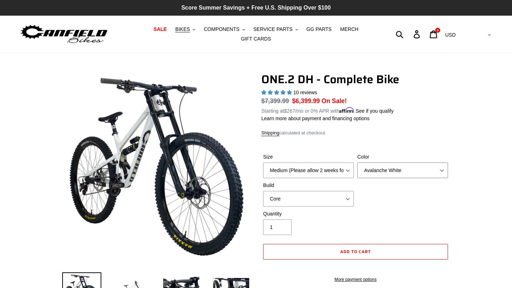
scroll to position [0, 0]
